Goal: Transaction & Acquisition: Obtain resource

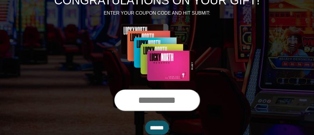
scroll to position [88, 0]
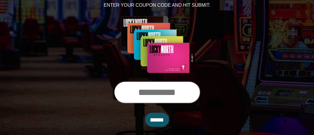
click at [178, 94] on input "text" at bounding box center [157, 92] width 86 height 22
type input "**********"
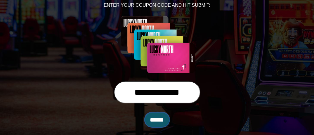
click at [166, 120] on input "******" at bounding box center [157, 120] width 24 height 14
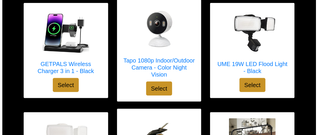
scroll to position [88, 0]
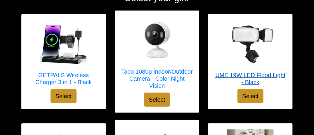
click at [262, 73] on h5 "UME 19W LED Flood Light - Black" at bounding box center [250, 79] width 72 height 14
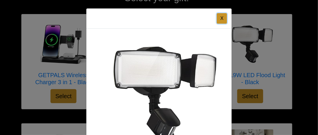
click at [223, 21] on button "X" at bounding box center [222, 18] width 10 height 11
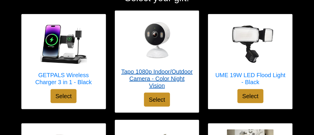
click at [182, 73] on h5 "Tapo 1080p Indoor/Outdoor Camera - Color Night Vision" at bounding box center [157, 78] width 72 height 21
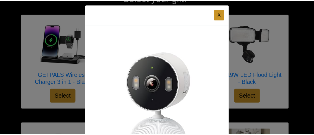
scroll to position [0, 0]
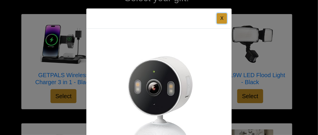
click at [221, 15] on button "X" at bounding box center [222, 18] width 10 height 11
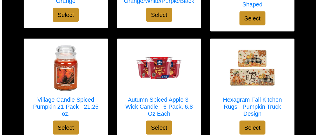
scroll to position [935, 0]
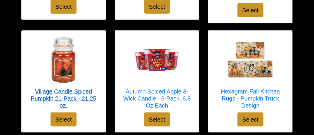
click at [74, 88] on h5 "Village Candle Spiced Pumpkin 21-Pack - 21.25 oz." at bounding box center [63, 98] width 72 height 21
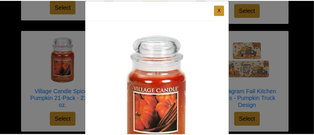
scroll to position [0, 0]
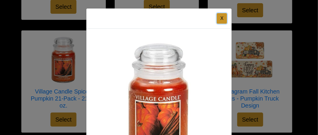
click at [220, 20] on button "X" at bounding box center [222, 18] width 10 height 11
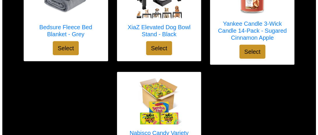
scroll to position [2287, 0]
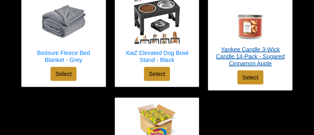
click at [249, 46] on h5 "Yankee Candle 3-Wick Candle 14-Pack - Sugared Cinnamon Apple" at bounding box center [250, 56] width 72 height 21
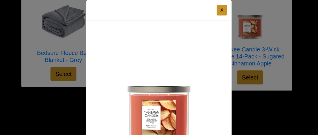
scroll to position [0, 0]
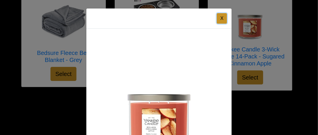
click at [223, 16] on button "X" at bounding box center [222, 18] width 10 height 11
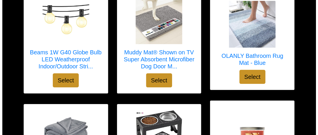
scroll to position [2141, 0]
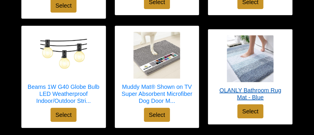
click at [249, 87] on h5 "OLANLY Bathroom Rug Mat - Blue" at bounding box center [250, 94] width 72 height 14
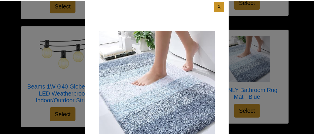
scroll to position [0, 0]
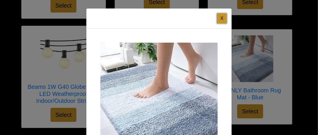
click at [218, 21] on button "X" at bounding box center [222, 18] width 10 height 11
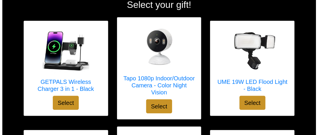
scroll to position [88, 0]
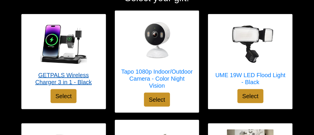
click at [55, 72] on h5 "GETPALS Wireless Charger 3 in 1 - Black" at bounding box center [63, 79] width 72 height 14
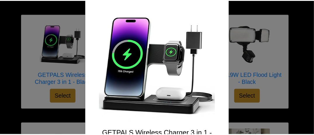
scroll to position [0, 0]
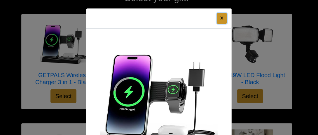
click at [222, 16] on button "X" at bounding box center [222, 18] width 10 height 11
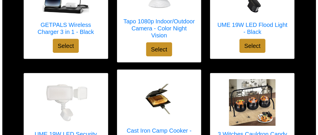
scroll to position [146, 0]
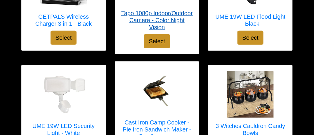
click at [188, 15] on h5 "Tapo 1080p Indoor/Outdoor Camera - Color Night Vision" at bounding box center [157, 20] width 72 height 21
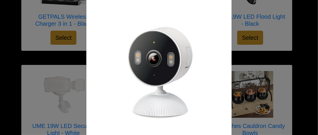
scroll to position [0, 0]
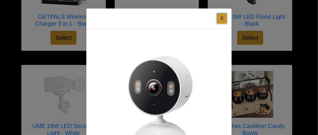
click at [222, 19] on button "X" at bounding box center [222, 18] width 10 height 11
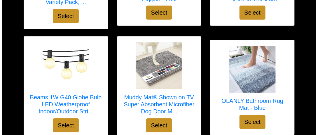
scroll to position [2132, 0]
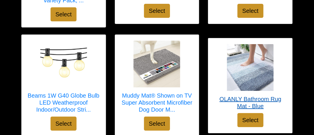
click at [261, 96] on h5 "OLANLY Bathroom Rug Mat - Blue" at bounding box center [250, 103] width 72 height 14
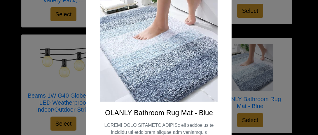
scroll to position [117, 0]
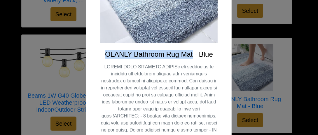
drag, startPoint x: 105, startPoint y: 53, endPoint x: 192, endPoint y: 51, distance: 87.1
click at [192, 51] on h4 "OLANLY Bathroom Rug Mat - Blue" at bounding box center [158, 54] width 117 height 8
copy h4 "OLANLY Bathroom Rug Mat"
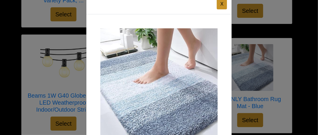
scroll to position [0, 0]
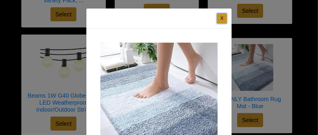
click at [221, 20] on button "X" at bounding box center [222, 18] width 10 height 11
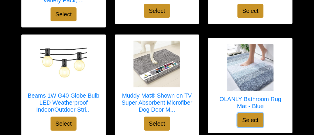
click at [254, 113] on button "Select" at bounding box center [250, 120] width 26 height 14
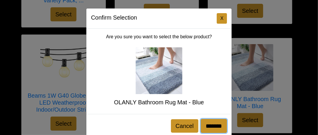
click at [206, 124] on input "*******" at bounding box center [214, 126] width 26 height 14
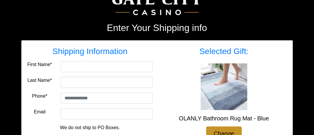
scroll to position [58, 0]
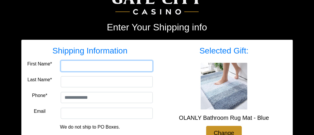
click at [113, 66] on input "First Name*" at bounding box center [107, 65] width 92 height 11
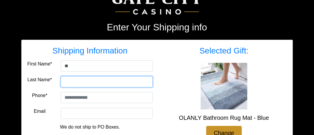
click at [112, 84] on input "Last Name*" at bounding box center [107, 81] width 92 height 11
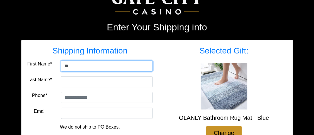
click at [110, 66] on input "**" at bounding box center [107, 65] width 92 height 11
type input "*****"
type input "*********"
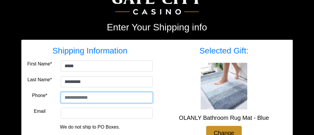
type input "**********"
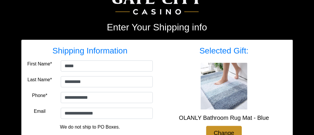
type input "******"
select select "**"
type input "*****"
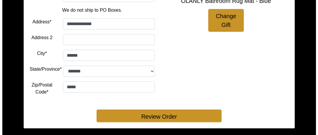
scroll to position [187, 0]
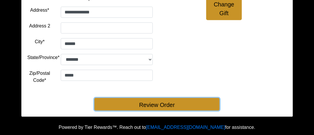
click at [165, 105] on button "Review Order" at bounding box center [156, 104] width 125 height 13
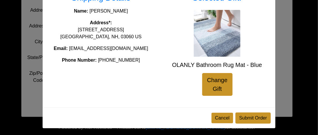
scroll to position [39, 0]
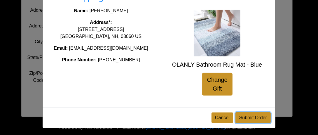
click at [258, 115] on button "Submit Order" at bounding box center [253, 117] width 35 height 11
